Goal: Task Accomplishment & Management: Complete application form

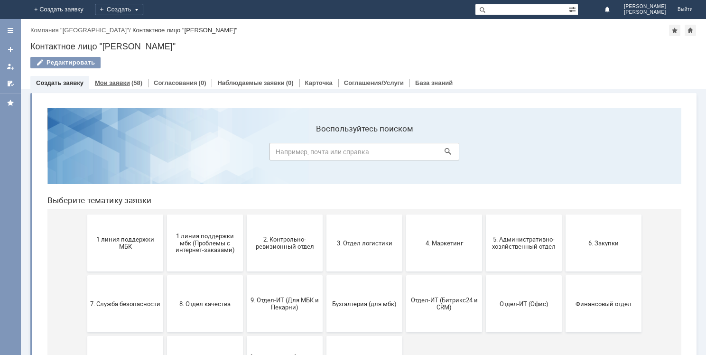
click at [120, 83] on link "Мои заявки" at bounding box center [112, 82] width 35 height 7
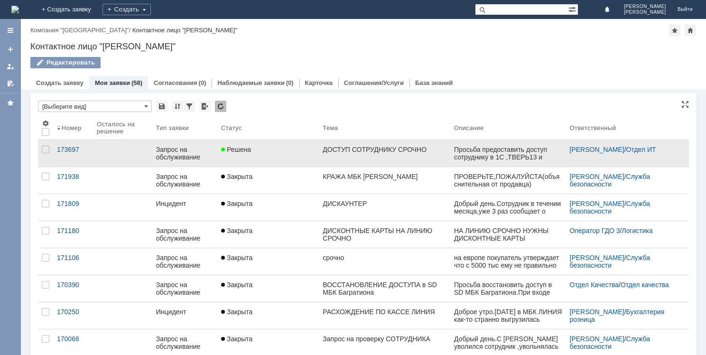
click at [385, 152] on div "ДОСТУП СОТРУДНИКУ СРОЧНО" at bounding box center [384, 150] width 123 height 8
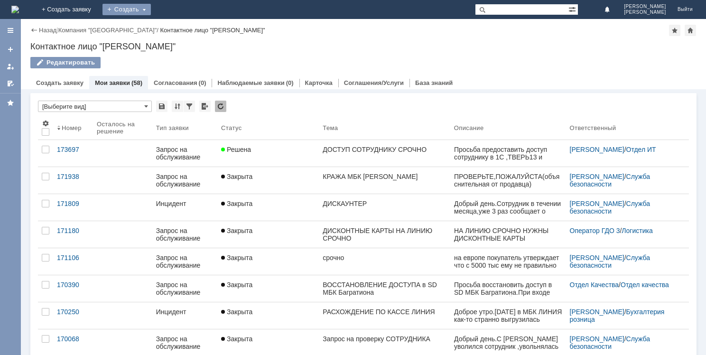
click at [151, 9] on div "Создать" at bounding box center [127, 9] width 48 height 11
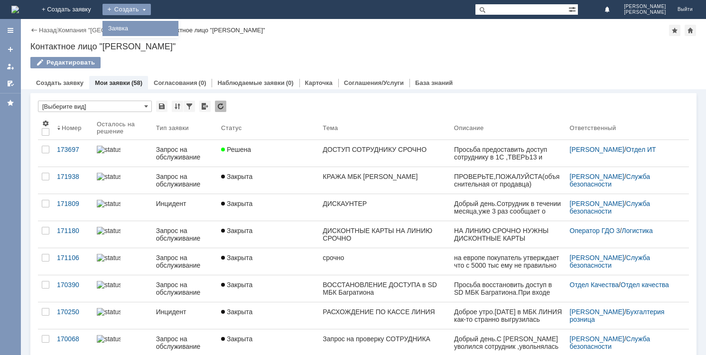
click at [177, 29] on link "Заявка" at bounding box center [140, 28] width 72 height 11
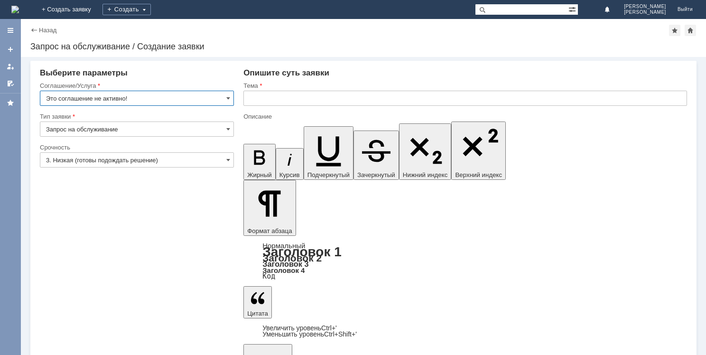
click at [226, 98] on input "Это соглашение не активно!" at bounding box center [137, 98] width 194 height 15
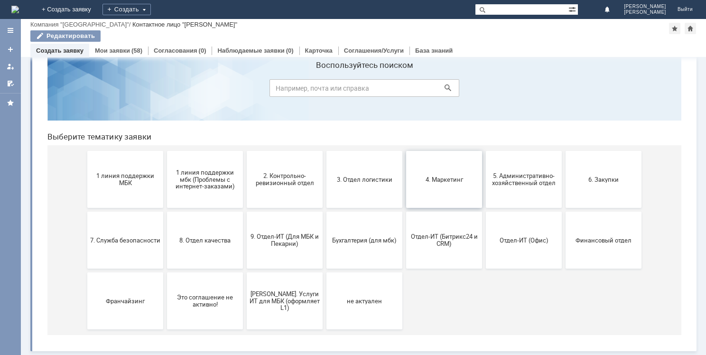
scroll to position [31, 0]
click at [268, 240] on span "9. Отдел-ИТ (Для МБК и Пекарни)" at bounding box center [285, 240] width 70 height 14
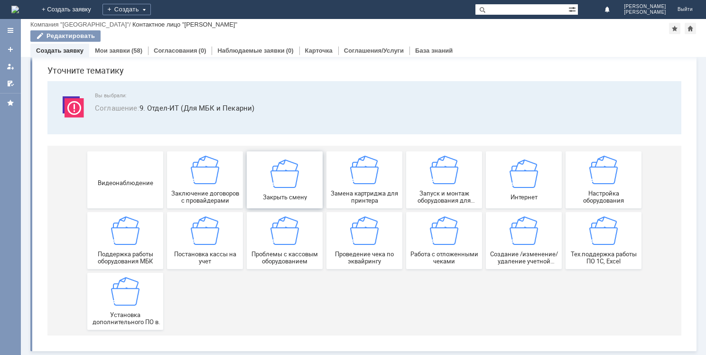
scroll to position [32, 0]
click at [515, 258] on span "Создание /изменение/удаление учетной записи пользователя МБК" at bounding box center [524, 258] width 70 height 14
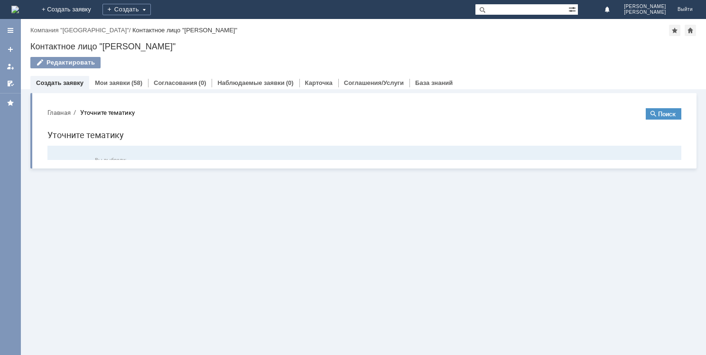
scroll to position [0, 0]
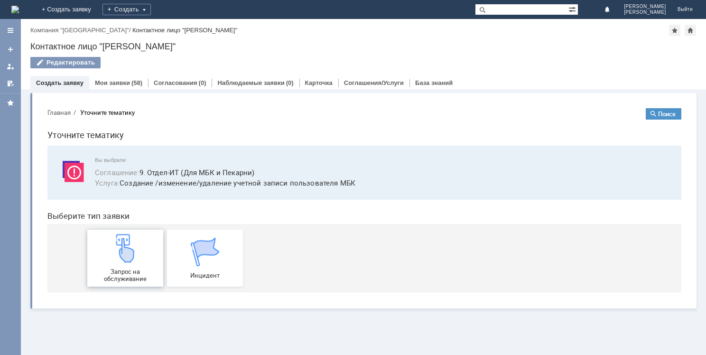
click at [123, 263] on div "Запрос на обслуживание" at bounding box center [125, 258] width 70 height 48
click at [122, 83] on link "Мои заявки" at bounding box center [112, 82] width 35 height 7
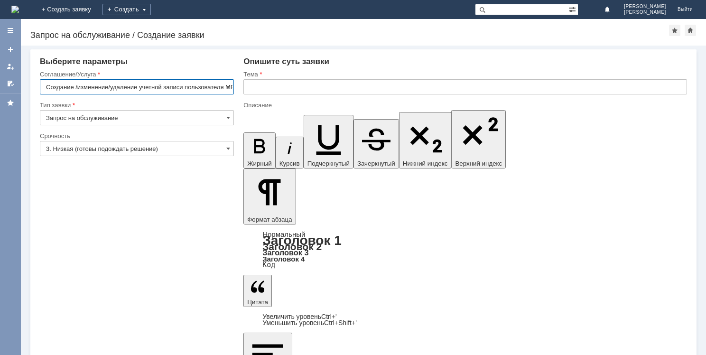
scroll to position [0, 9]
click at [228, 146] on span at bounding box center [228, 149] width 4 height 8
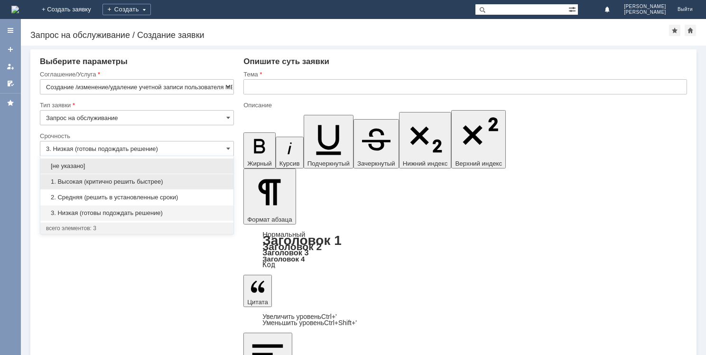
click at [133, 182] on span "1. Высокая (критично решить быстрее)" at bounding box center [137, 182] width 182 height 8
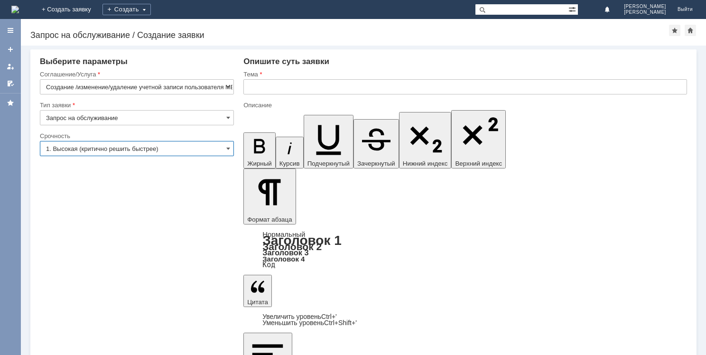
type input "1. Высокая (критично решить быстрее)"
click at [248, 88] on input "text" at bounding box center [465, 86] width 444 height 15
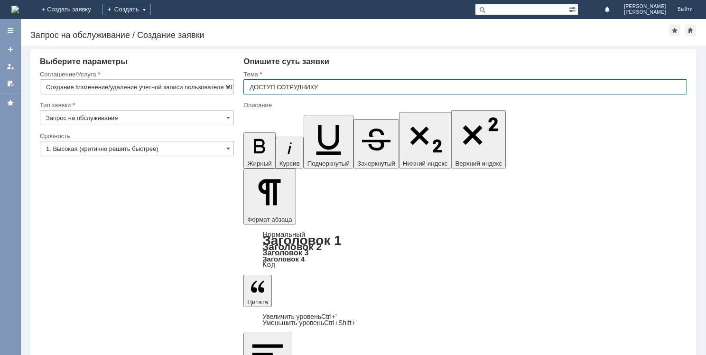
type input "ДОСТУП СОТРУДНИКУ"
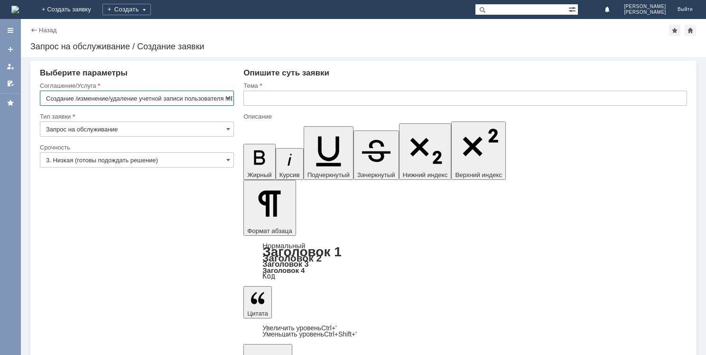
scroll to position [0, 9]
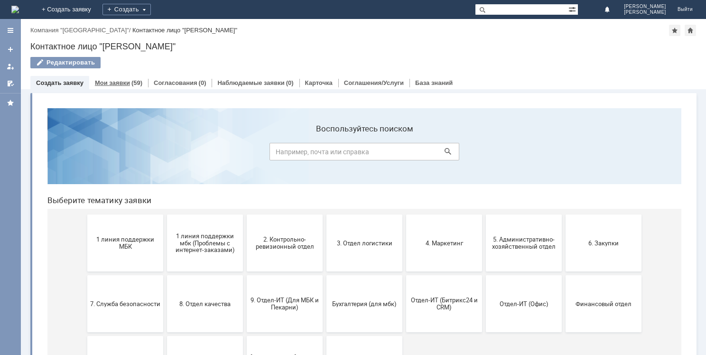
click at [122, 81] on link "Мои заявки" at bounding box center [112, 82] width 35 height 7
